Goal: Information Seeking & Learning: Learn about a topic

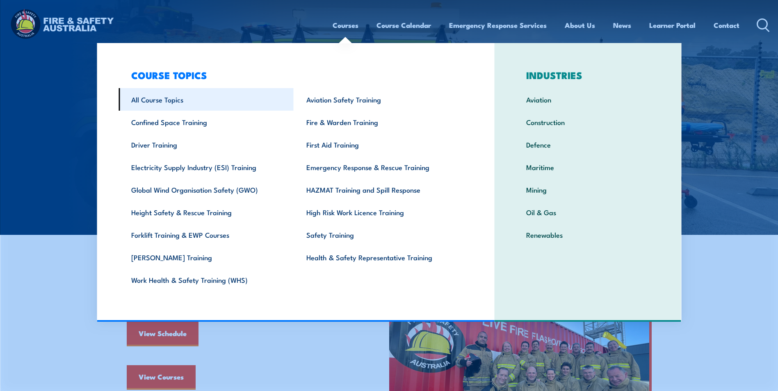
click at [165, 101] on link "All Course Topics" at bounding box center [206, 99] width 175 height 23
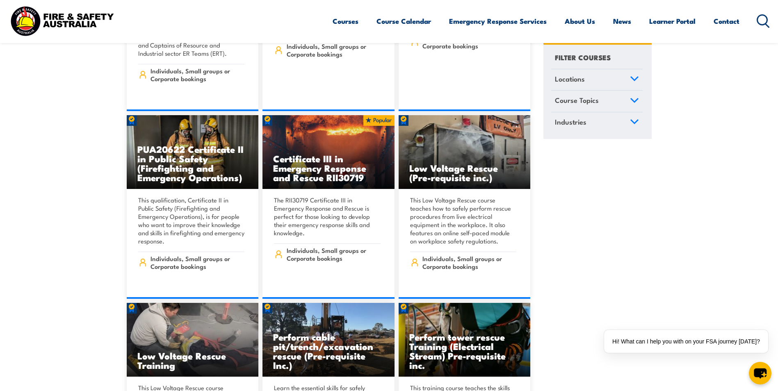
scroll to position [2706, 0]
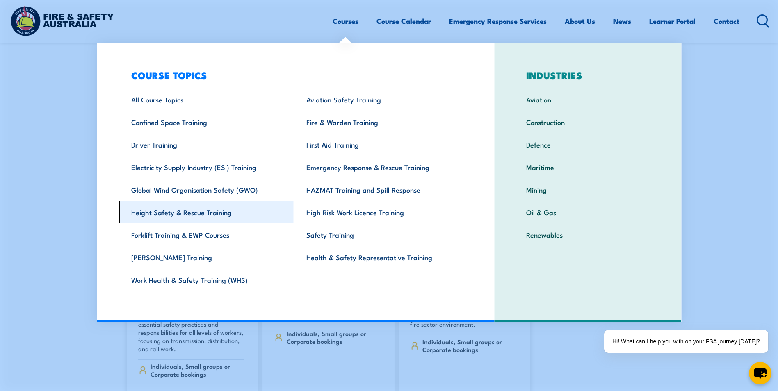
click at [204, 211] on link "Height Safety & Rescue Training" at bounding box center [206, 212] width 175 height 23
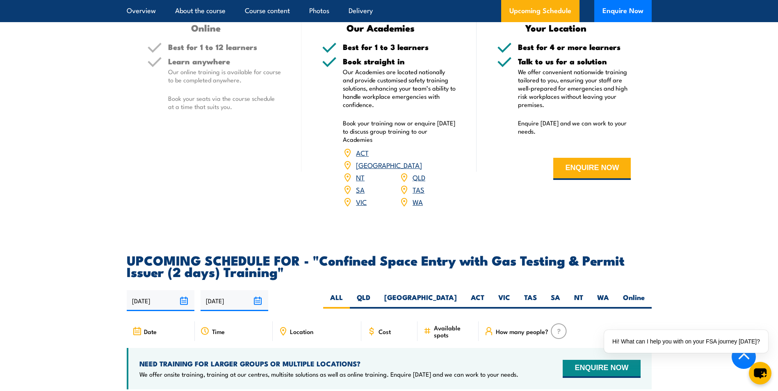
scroll to position [1394, 0]
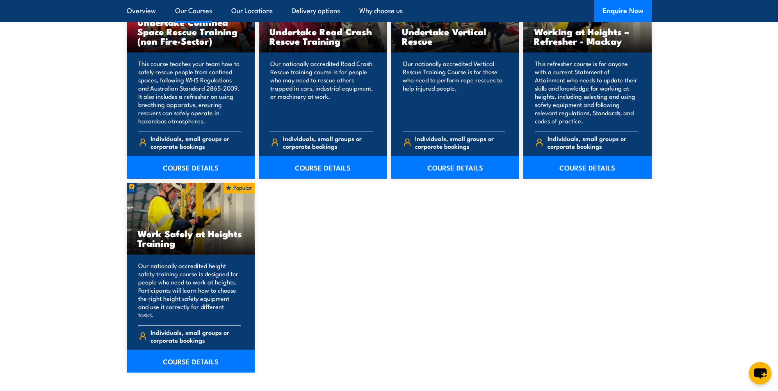
scroll to position [943, 0]
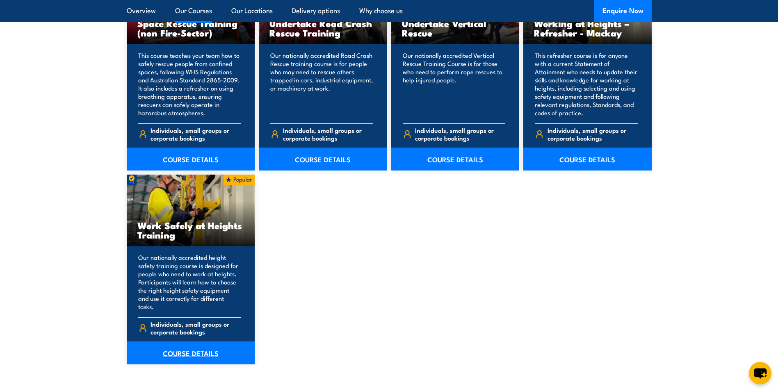
click at [196, 344] on link "COURSE DETAILS" at bounding box center [191, 353] width 128 height 23
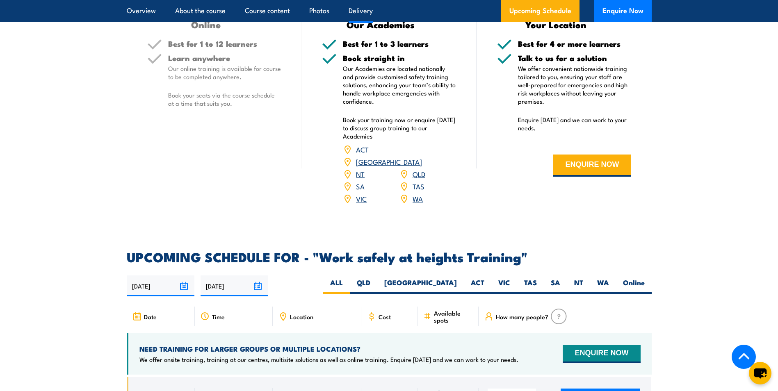
scroll to position [1312, 0]
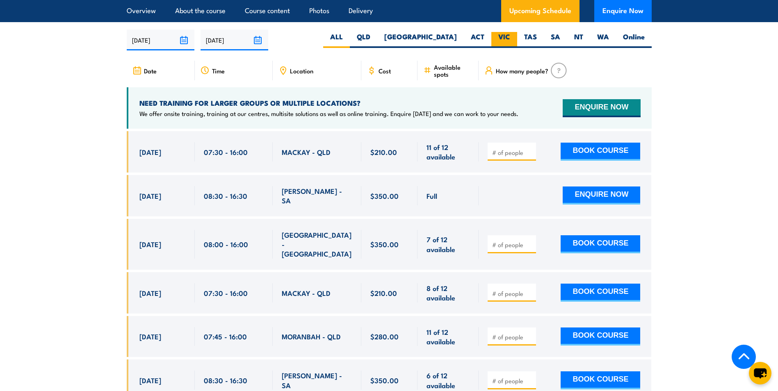
click at [501, 32] on label "VIC" at bounding box center [504, 40] width 26 height 16
click at [510, 32] on input "VIC" at bounding box center [512, 34] width 5 height 5
radio input "true"
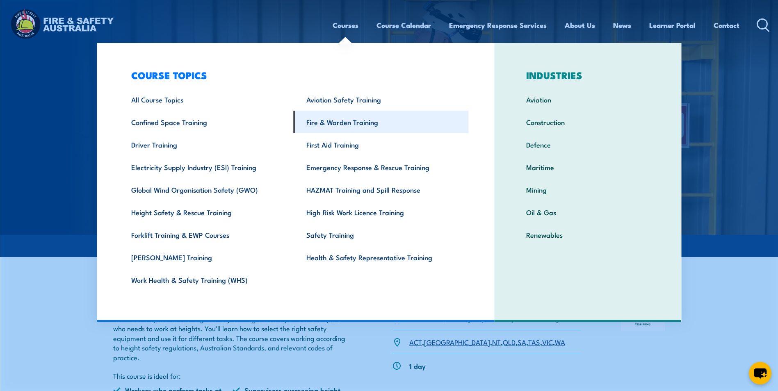
click at [360, 122] on link "Fire & Warden Training" at bounding box center [381, 122] width 175 height 23
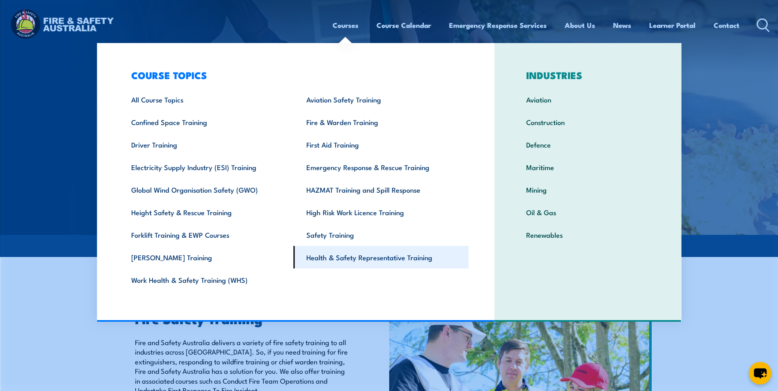
click at [340, 261] on link "Health & Safety Representative Training" at bounding box center [381, 257] width 175 height 23
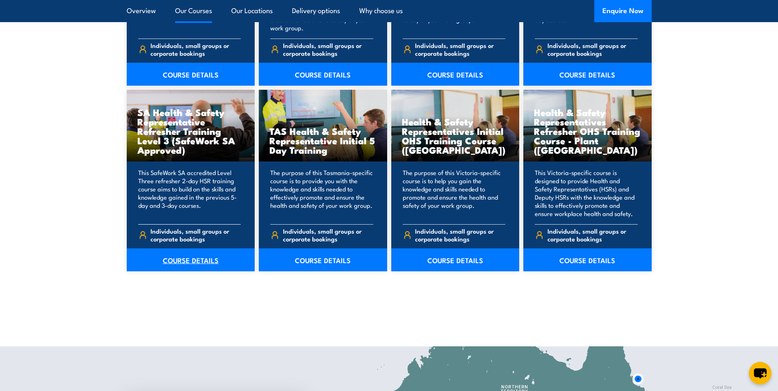
scroll to position [1123, 0]
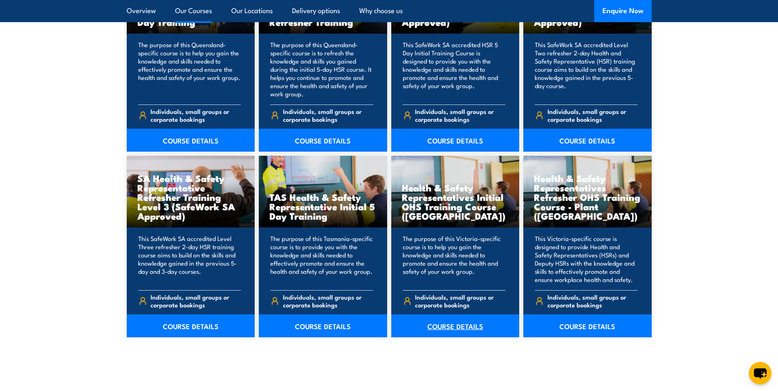
click at [456, 328] on link "COURSE DETAILS" at bounding box center [455, 326] width 128 height 23
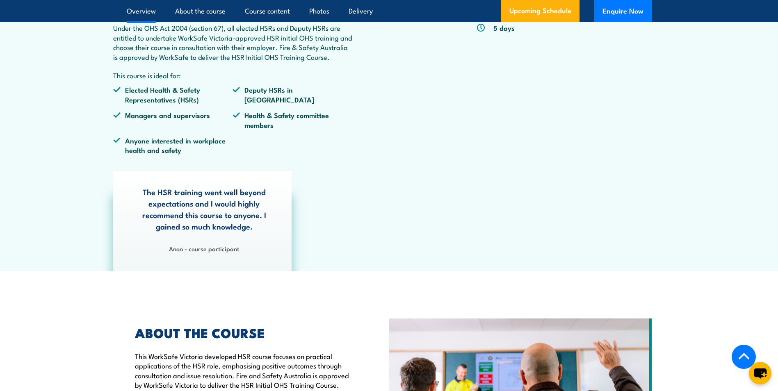
scroll to position [451, 0]
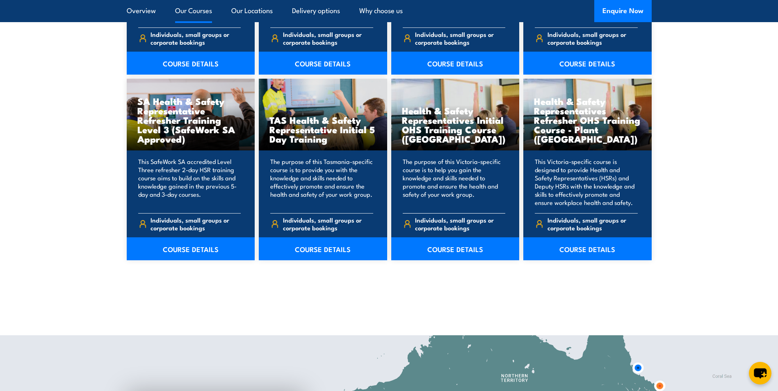
scroll to position [1205, 0]
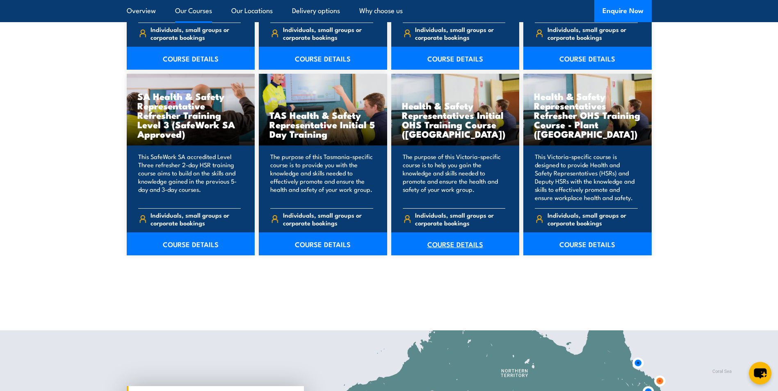
click at [459, 247] on link "COURSE DETAILS" at bounding box center [455, 243] width 128 height 23
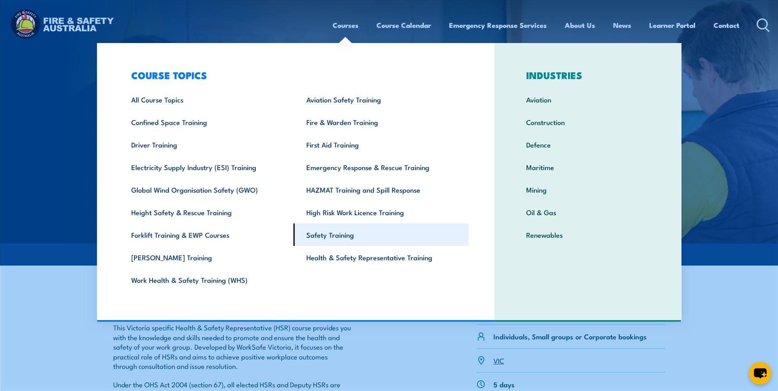
click at [328, 238] on link "Safety Training" at bounding box center [381, 234] width 175 height 23
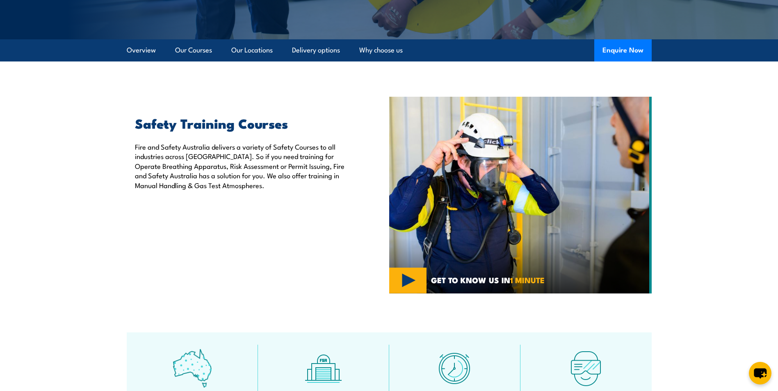
scroll to position [123, 0]
